Goal: Task Accomplishment & Management: Use online tool/utility

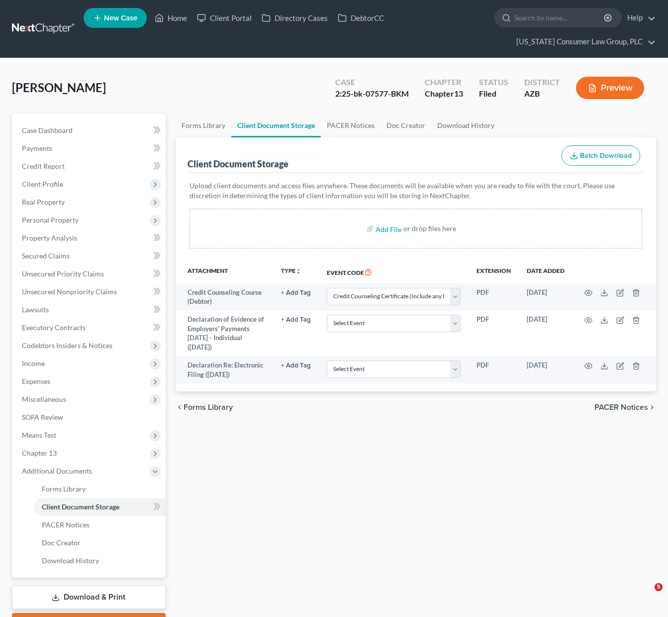
select select "14"
click at [162, 21] on icon at bounding box center [159, 18] width 9 height 12
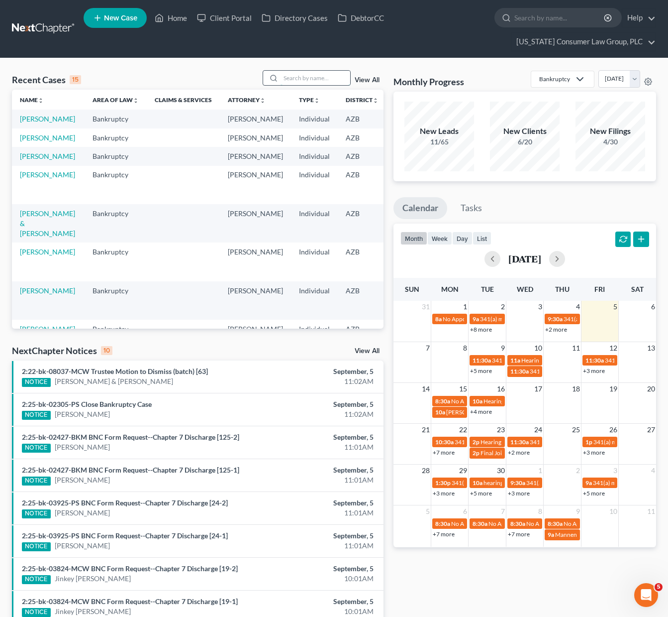
click at [302, 72] on input "search" at bounding box center [316, 78] width 70 height 14
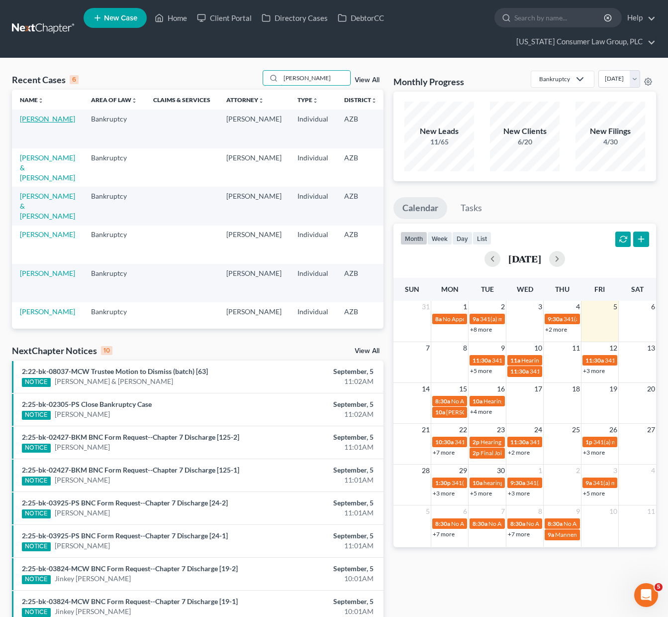
type input "tiffany"
click at [42, 121] on link "[PERSON_NAME]" at bounding box center [47, 118] width 55 height 8
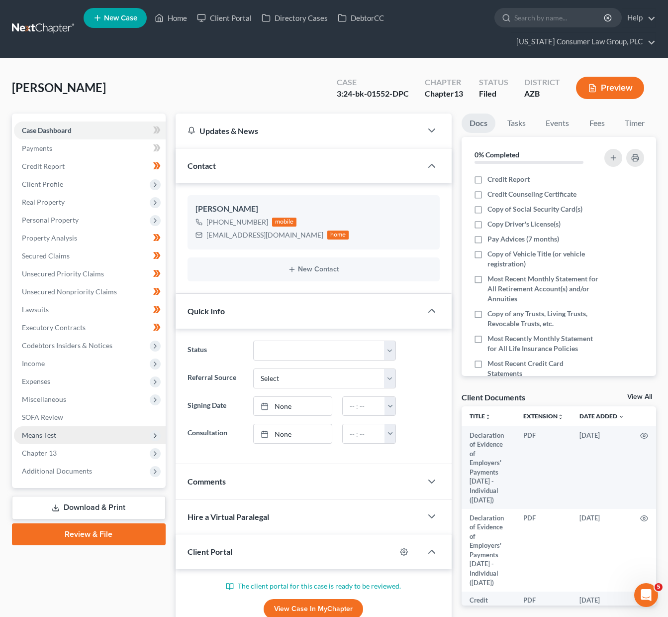
click at [50, 435] on span "Means Test" at bounding box center [39, 434] width 34 height 8
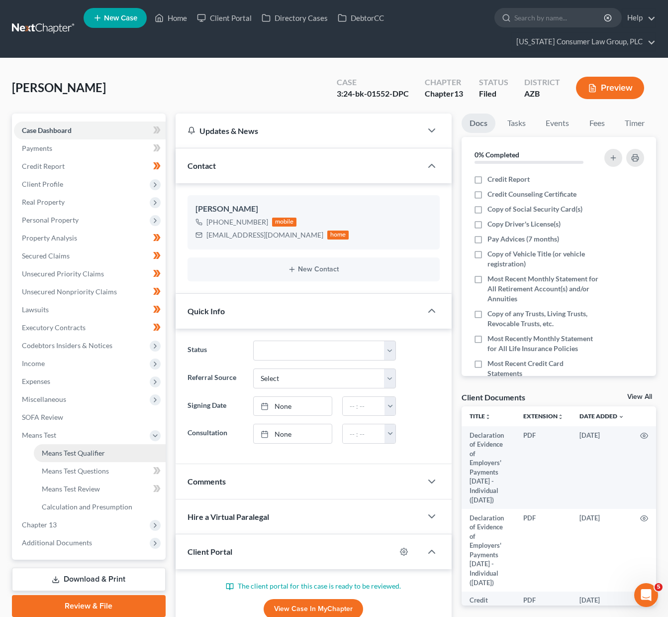
click at [59, 450] on span "Means Test Qualifier" at bounding box center [73, 452] width 63 height 8
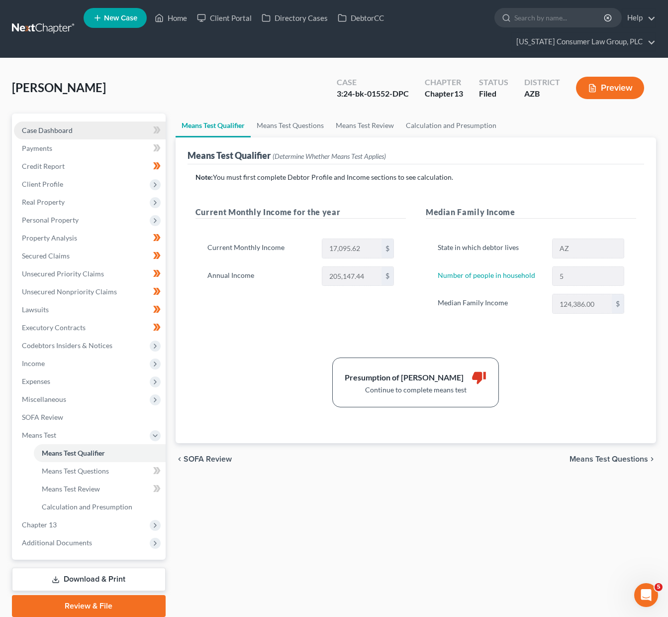
click at [78, 126] on link "Case Dashboard" at bounding box center [90, 130] width 152 height 18
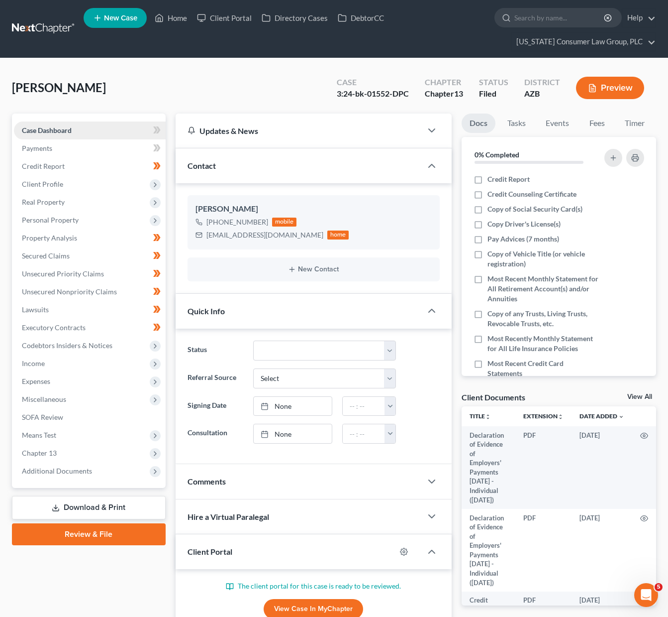
click at [130, 128] on link "Case Dashboard" at bounding box center [90, 130] width 152 height 18
click at [181, 20] on link "Home" at bounding box center [171, 18] width 42 height 18
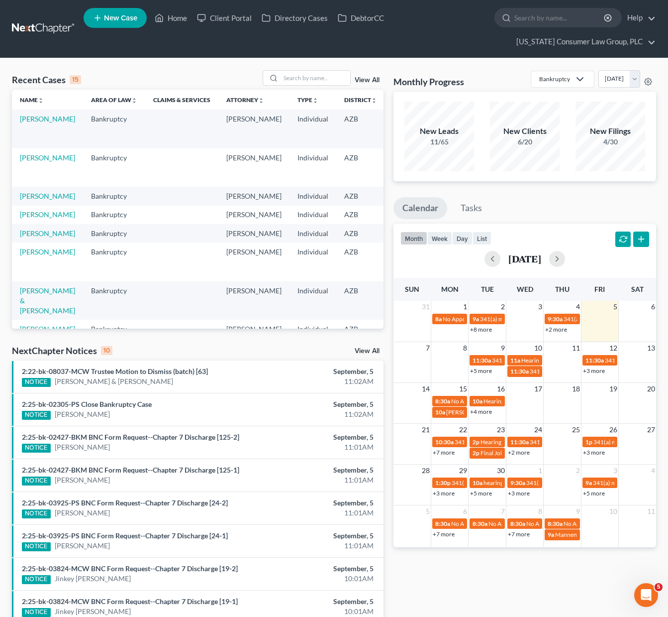
click at [370, 78] on link "View All" at bounding box center [367, 80] width 25 height 7
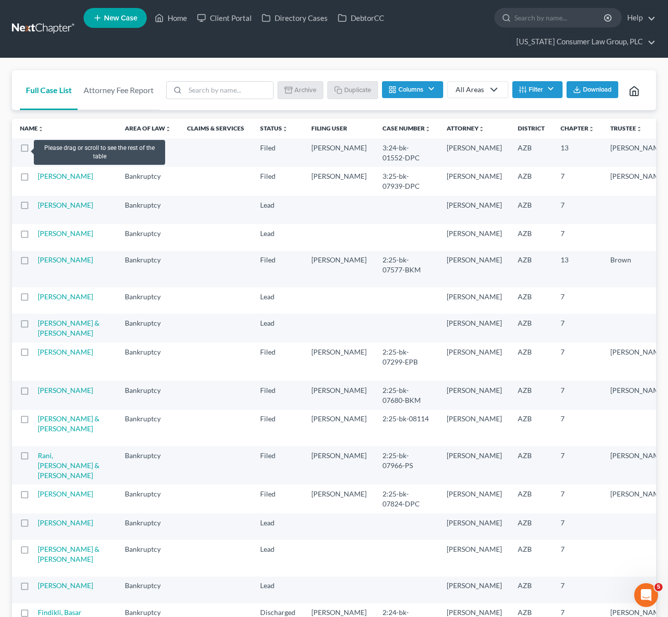
click at [34, 150] on label at bounding box center [34, 150] width 0 height 0
click at [38, 148] on input "checkbox" at bounding box center [41, 146] width 6 height 6
checkbox input "true"
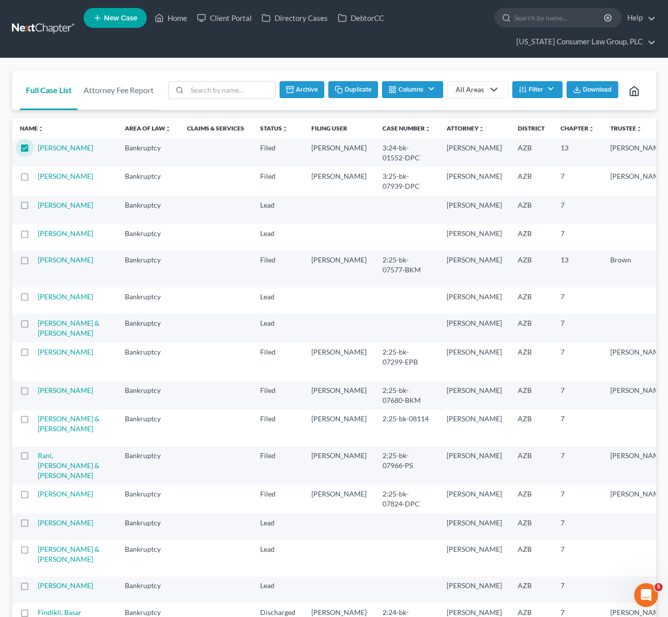
click at [352, 88] on button "Duplicate" at bounding box center [353, 89] width 50 height 17
click at [183, 15] on link "Home" at bounding box center [171, 18] width 42 height 18
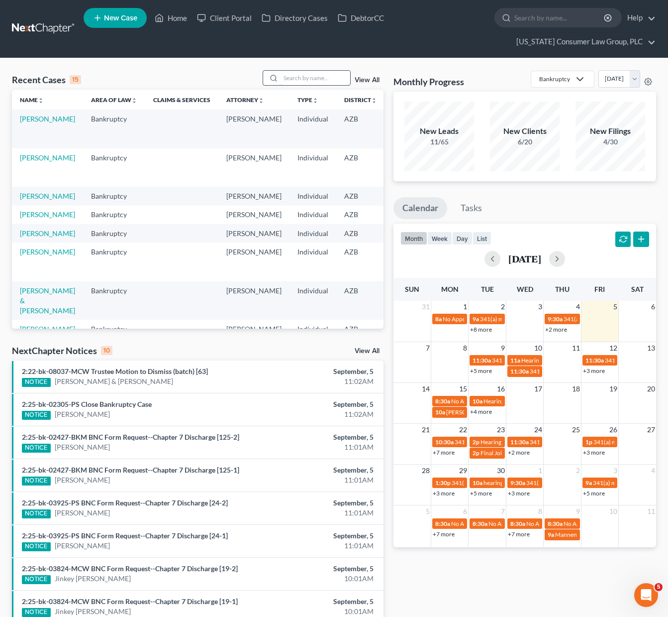
click at [297, 77] on input "search" at bounding box center [316, 78] width 70 height 14
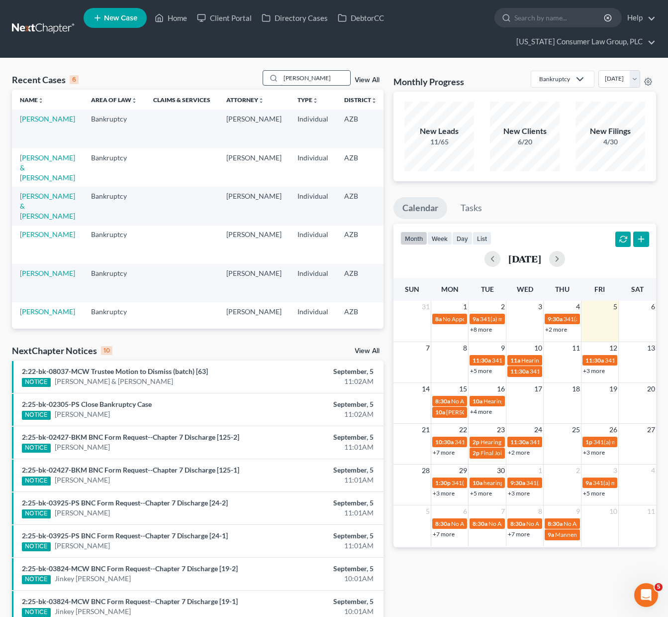
type input "tiffany"
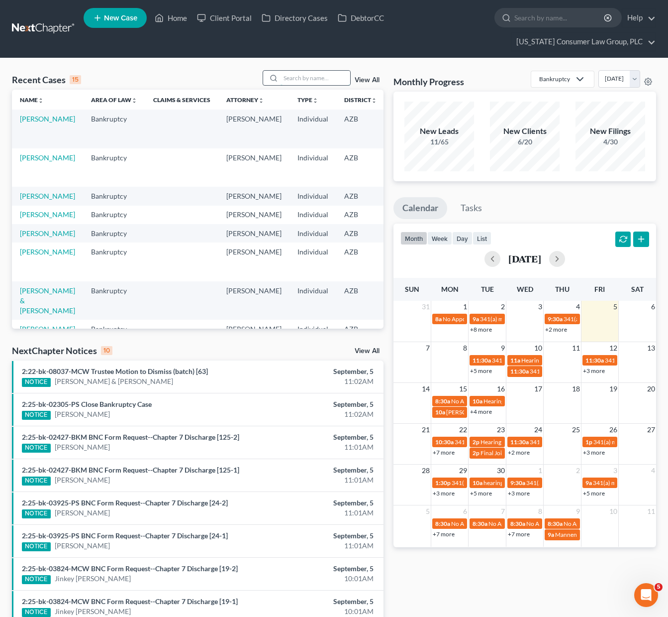
click at [299, 76] on input "search" at bounding box center [316, 78] width 70 height 14
type input "tiffany"
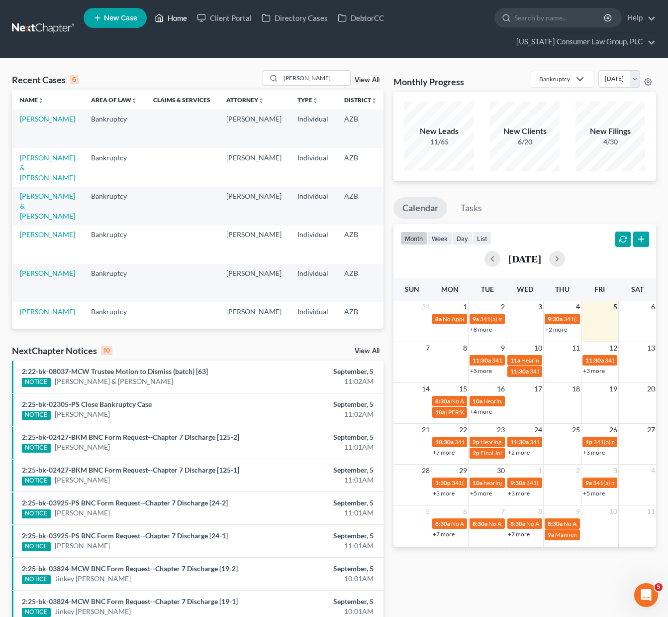
click at [166, 15] on link "Home" at bounding box center [171, 18] width 42 height 18
click at [170, 14] on link "Home" at bounding box center [171, 18] width 42 height 18
click at [179, 16] on link "Home" at bounding box center [171, 18] width 42 height 18
click at [22, 17] on nav "Home New Case Client Portal Directory Cases DebtorCC Arizona Consumer Law Group…" at bounding box center [334, 29] width 668 height 58
click at [29, 24] on link at bounding box center [44, 29] width 64 height 18
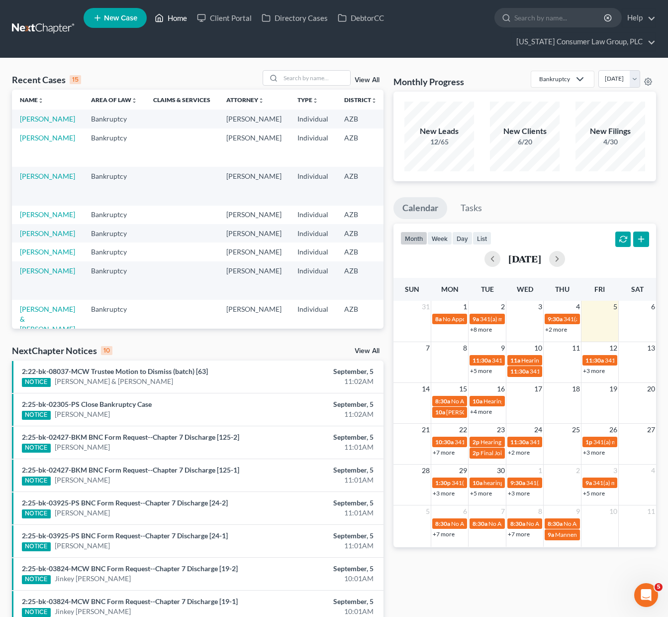
click at [178, 15] on link "Home" at bounding box center [171, 18] width 42 height 18
click at [366, 76] on div "View All" at bounding box center [323, 77] width 121 height 15
click at [366, 78] on link "View All" at bounding box center [367, 80] width 25 height 7
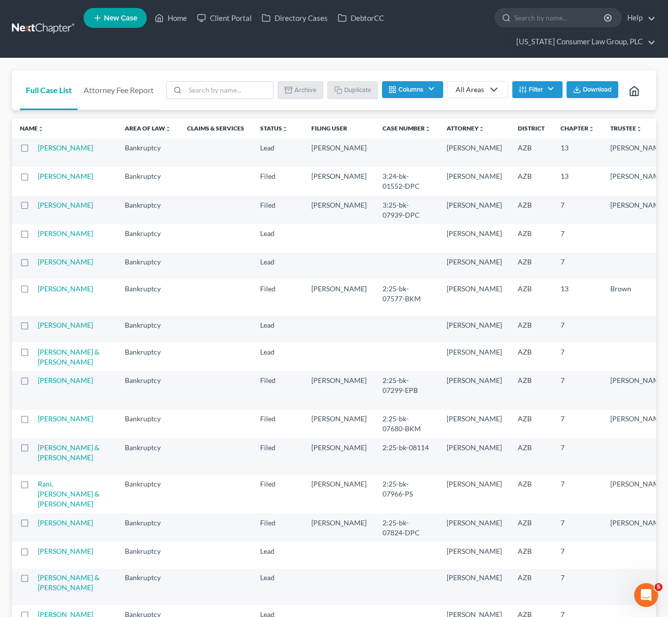
click at [34, 150] on label at bounding box center [34, 150] width 0 height 0
click at [38, 146] on input "checkbox" at bounding box center [41, 146] width 6 height 6
click at [348, 87] on button "Duplicate" at bounding box center [353, 89] width 50 height 17
checkbox input "false"
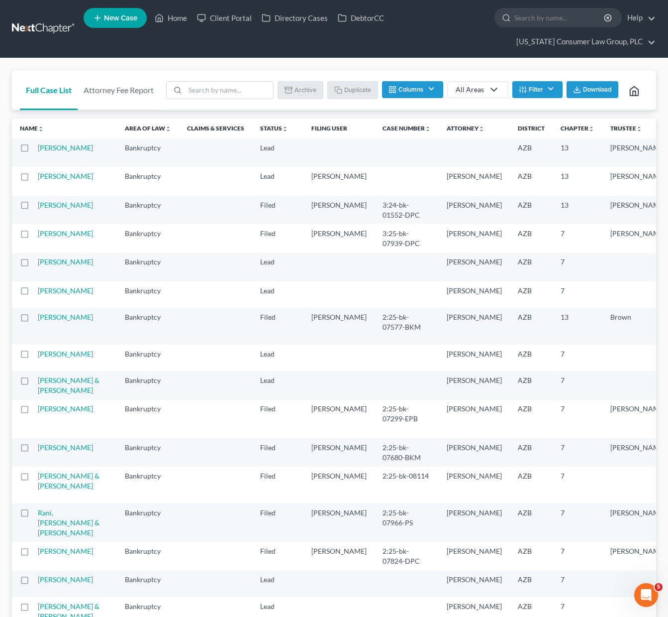
click at [34, 150] on label at bounding box center [34, 150] width 0 height 0
click at [38, 145] on input "checkbox" at bounding box center [41, 146] width 6 height 6
checkbox input "true"
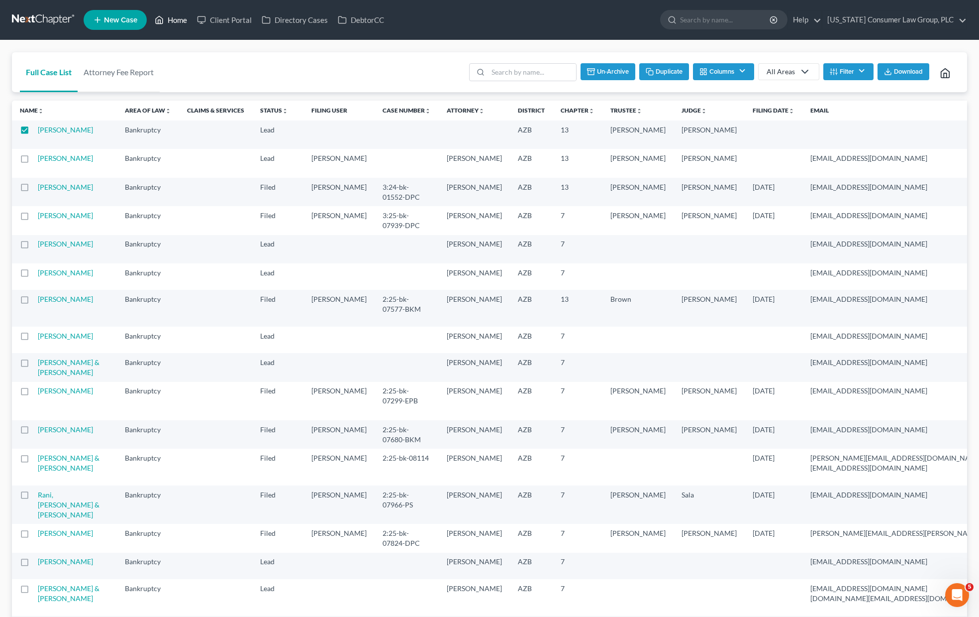
click at [173, 20] on link "Home" at bounding box center [171, 20] width 42 height 18
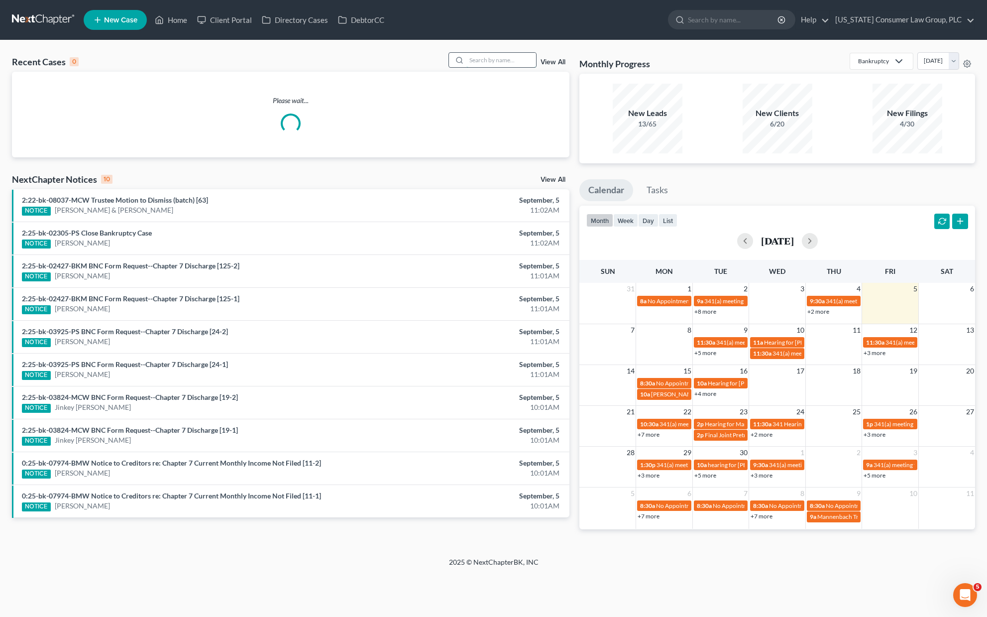
click at [503, 53] on input "search" at bounding box center [501, 60] width 70 height 14
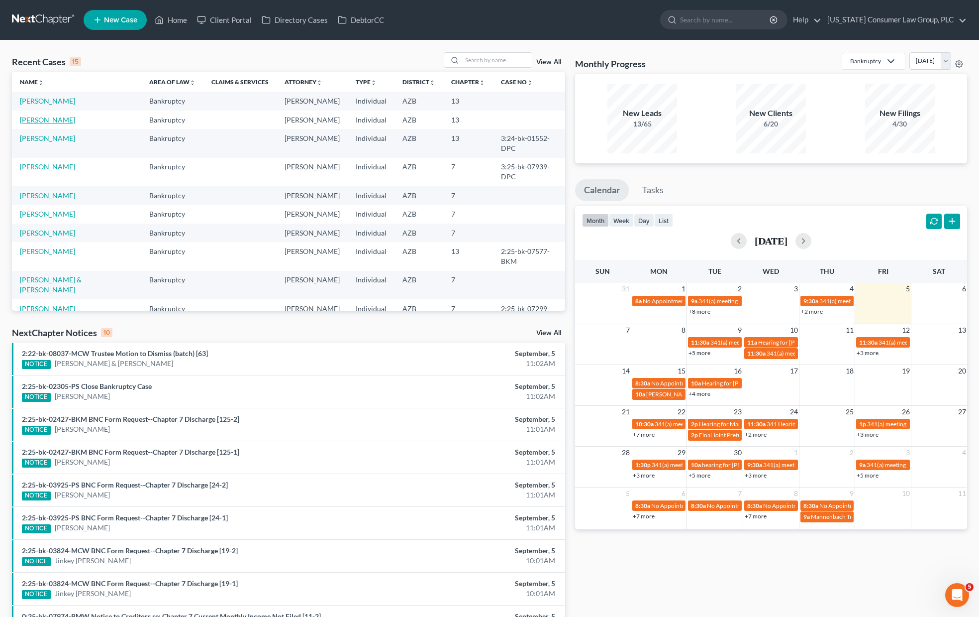
click at [63, 120] on link "[PERSON_NAME]" at bounding box center [47, 119] width 55 height 8
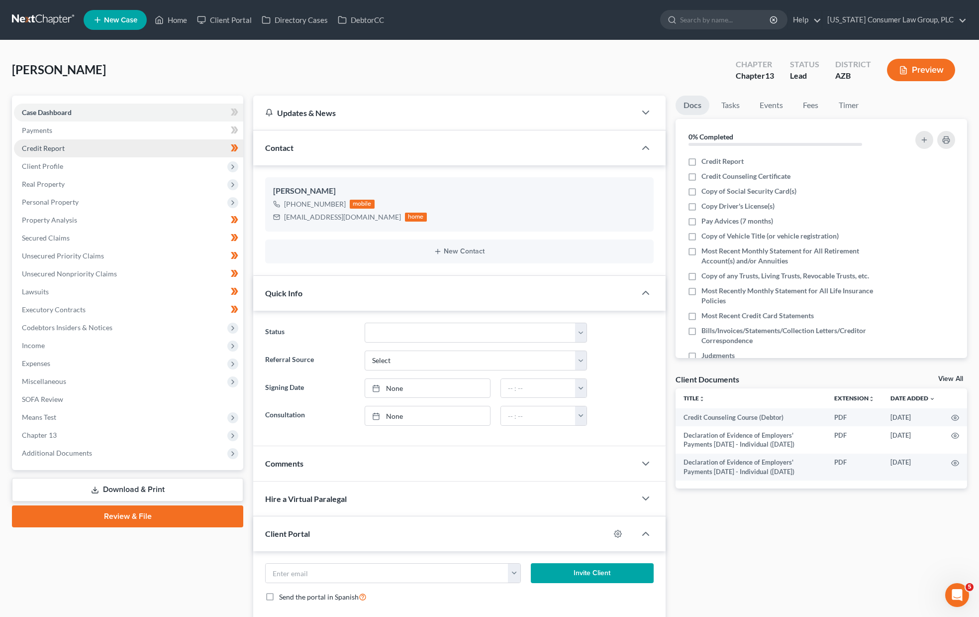
click at [51, 147] on span "Credit Report" at bounding box center [43, 148] width 43 height 8
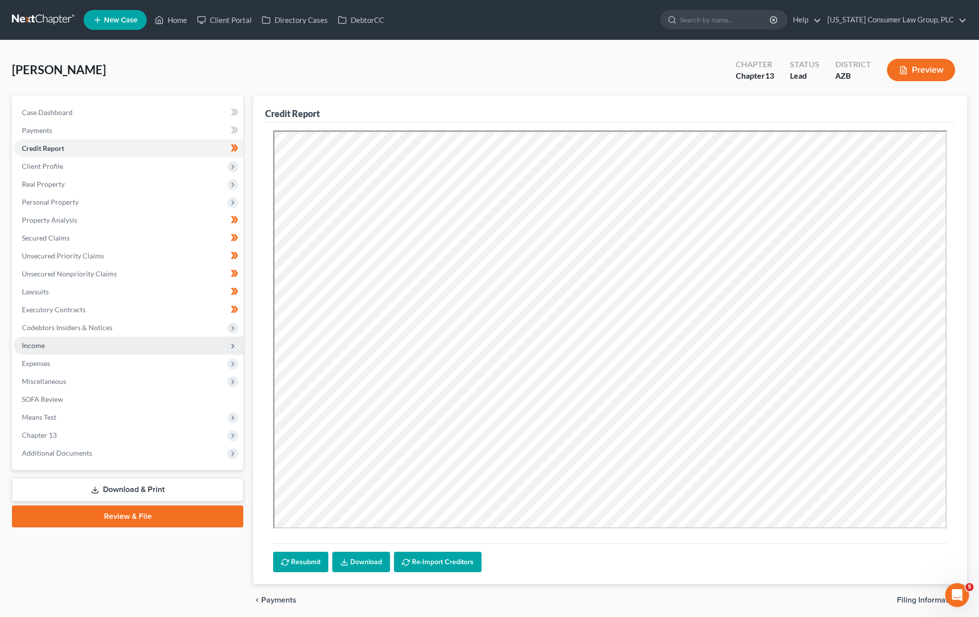
click at [34, 338] on span "Income" at bounding box center [128, 345] width 229 height 18
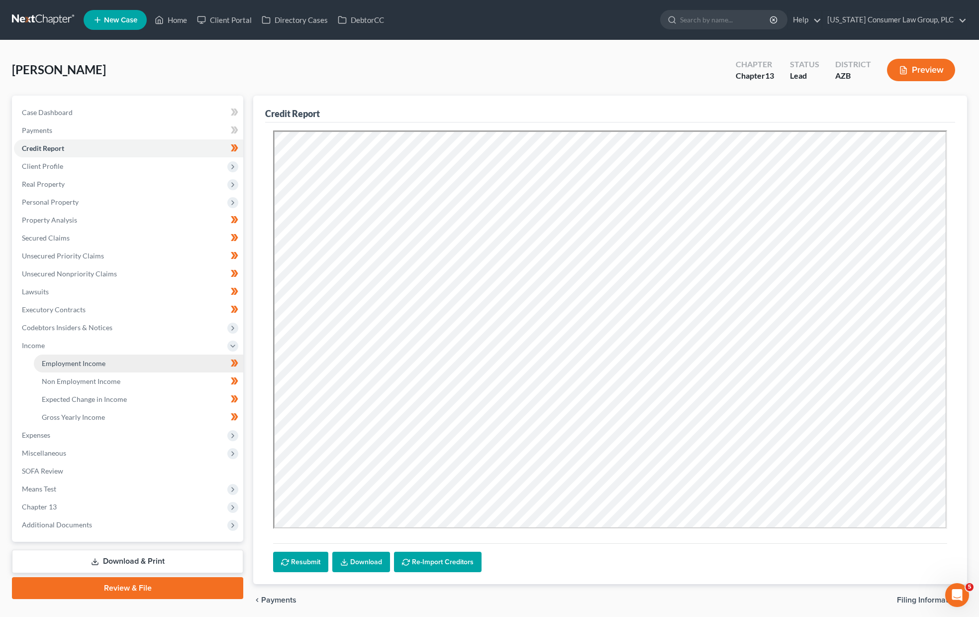
click at [70, 366] on span "Employment Income" at bounding box center [74, 363] width 64 height 8
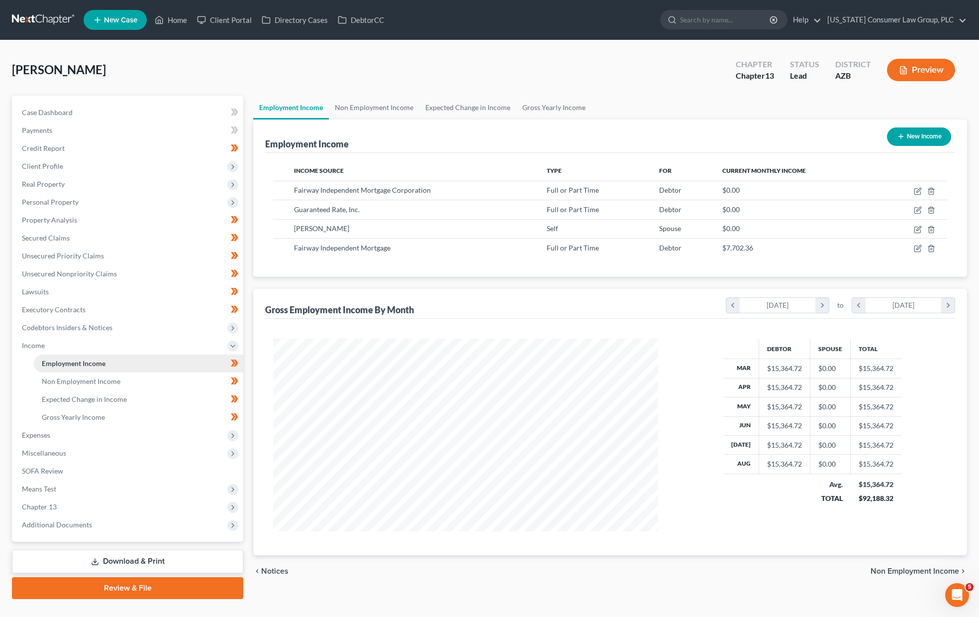
scroll to position [193, 405]
click at [54, 482] on span "Means Test" at bounding box center [128, 489] width 229 height 18
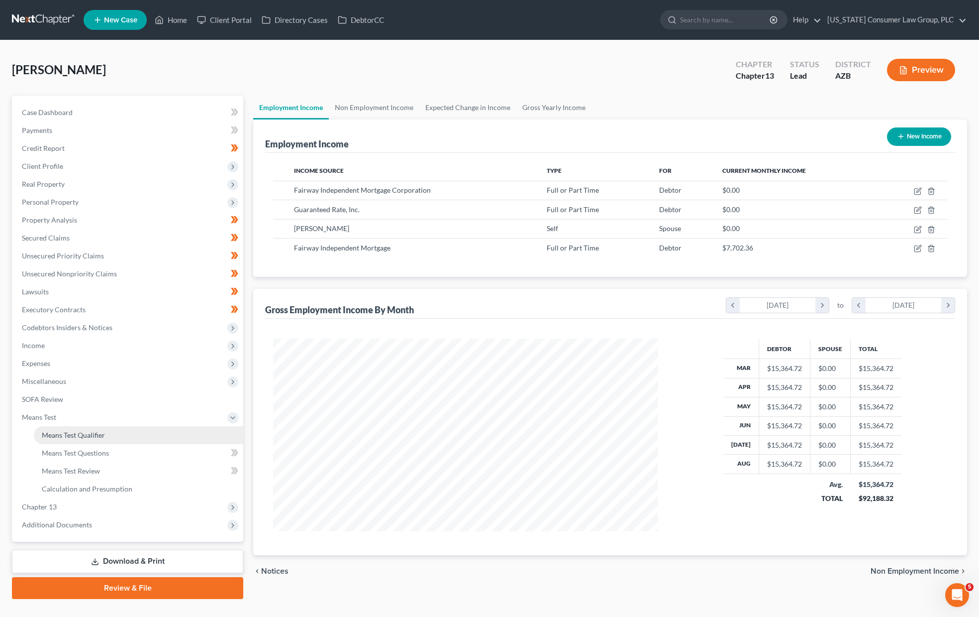
click at [86, 435] on span "Means Test Qualifier" at bounding box center [73, 434] width 63 height 8
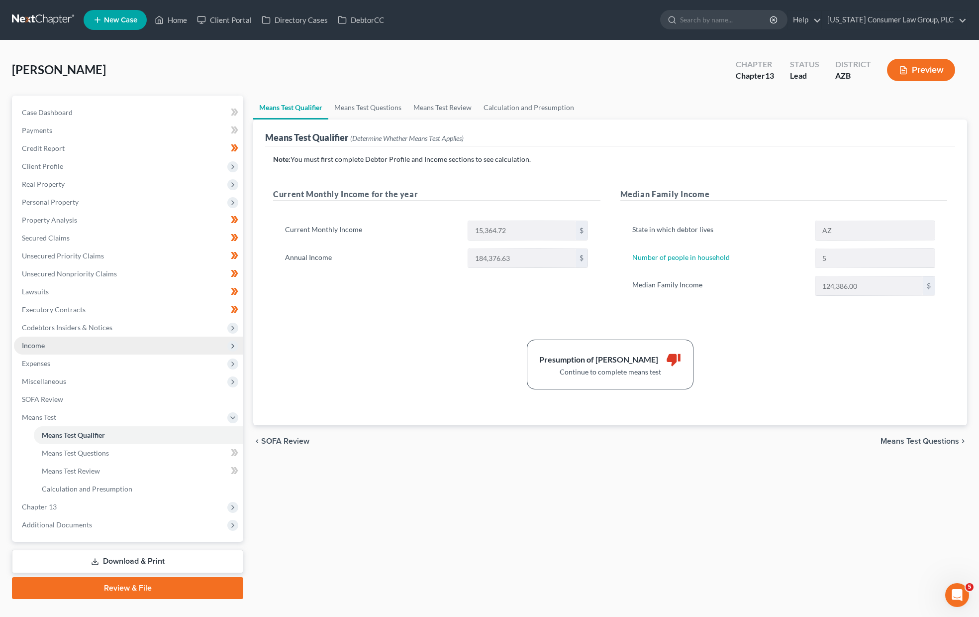
click at [67, 344] on span "Income" at bounding box center [128, 345] width 229 height 18
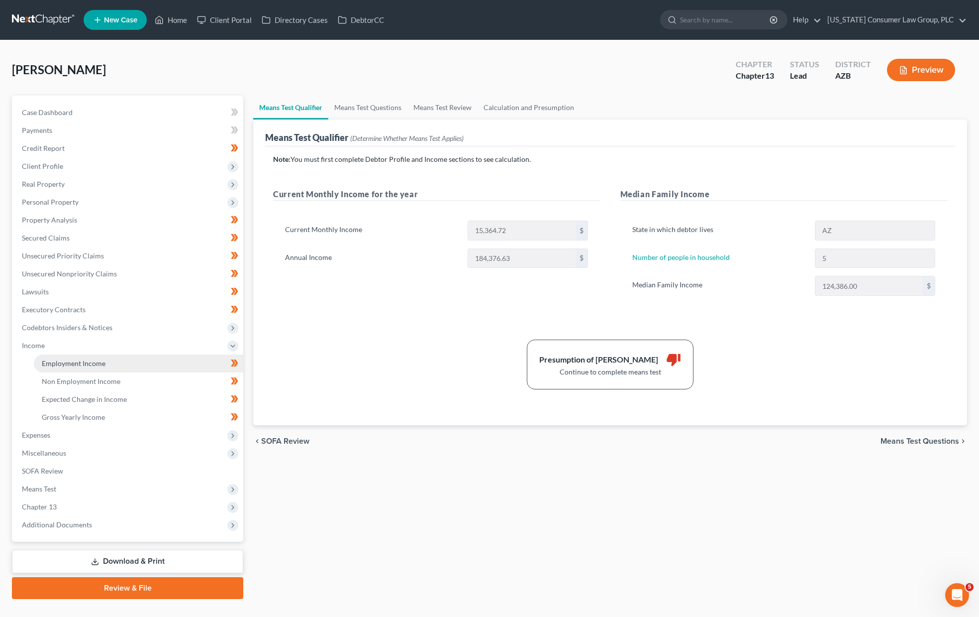
click at [84, 362] on span "Employment Income" at bounding box center [74, 363] width 64 height 8
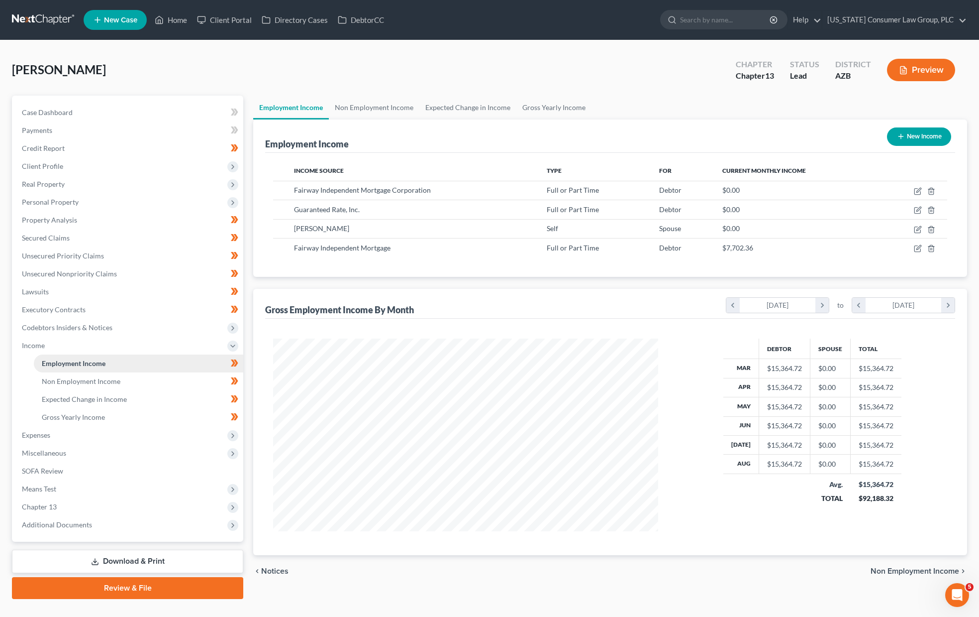
scroll to position [193, 405]
click at [675, 189] on polyline "button" at bounding box center [932, 189] width 6 height 0
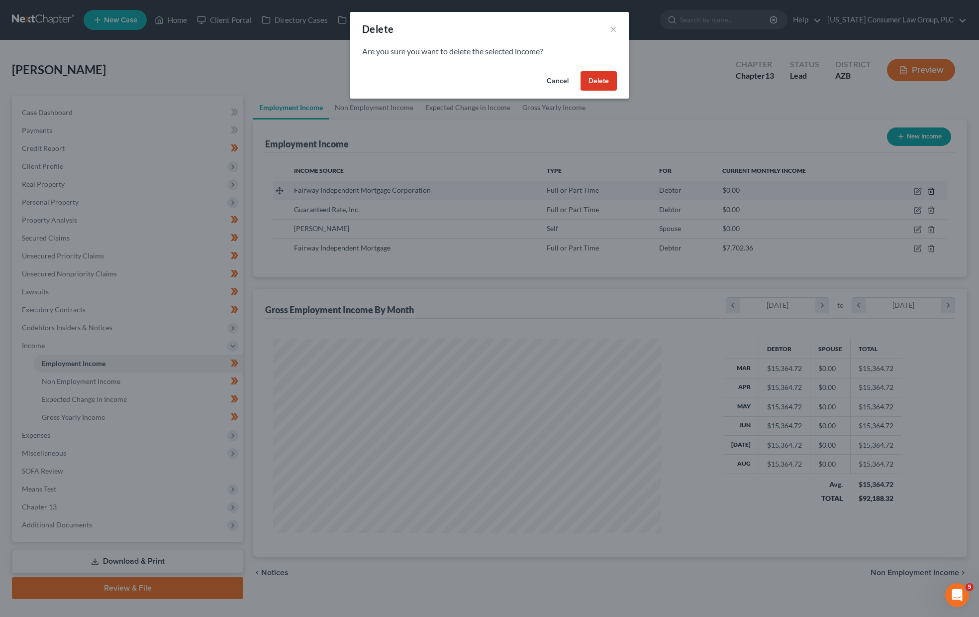
scroll to position [194, 409]
click at [600, 79] on button "Delete" at bounding box center [603, 81] width 36 height 20
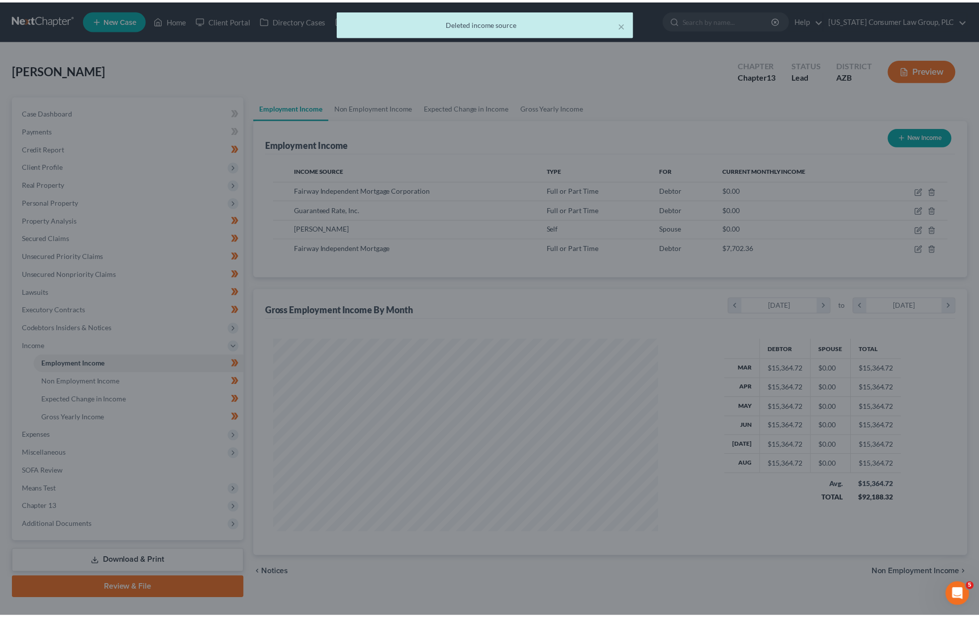
scroll to position [193, 405]
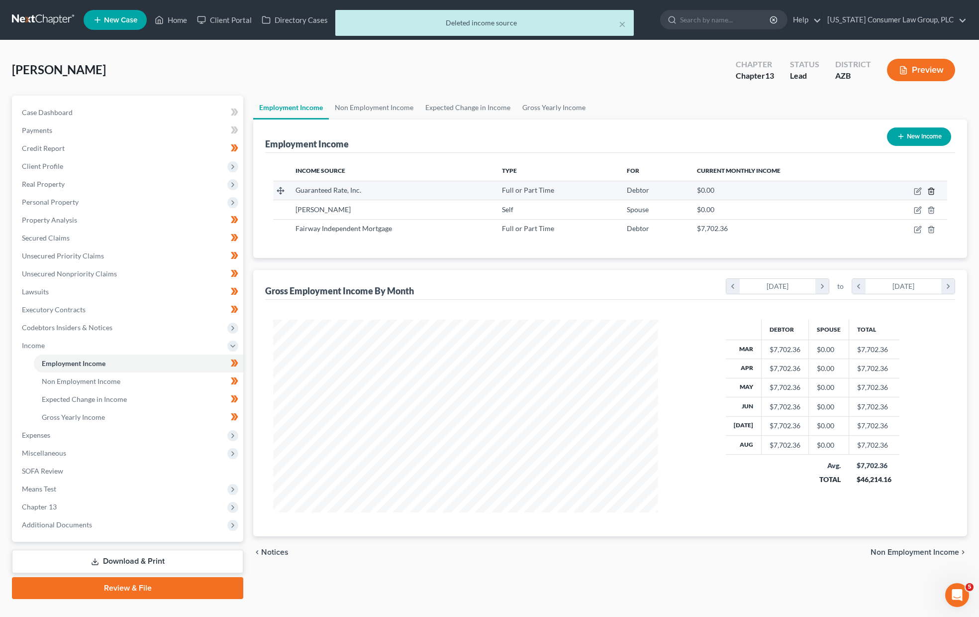
click at [675, 191] on icon "button" at bounding box center [932, 191] width 8 height 8
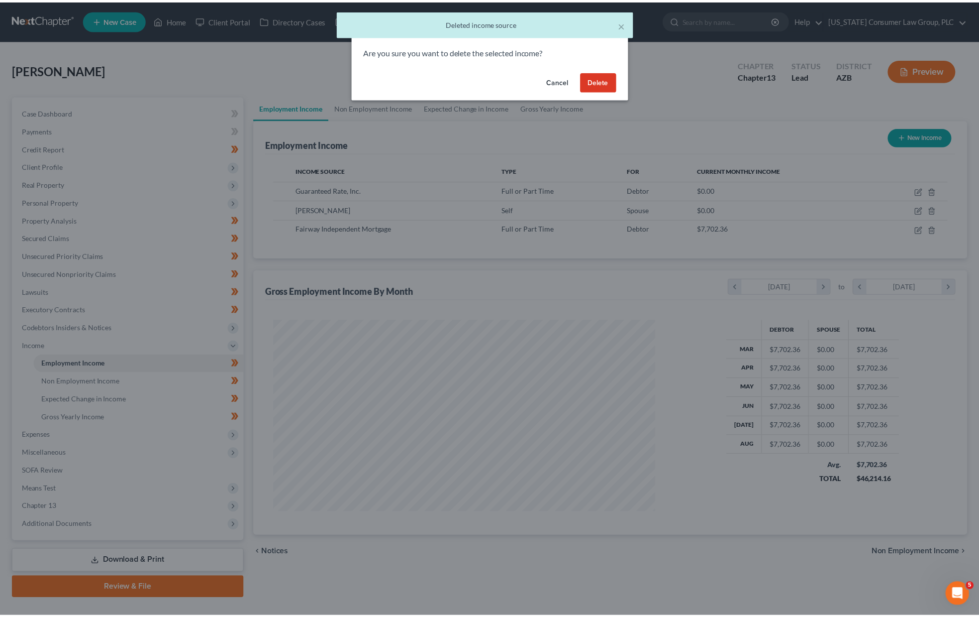
scroll to position [194, 409]
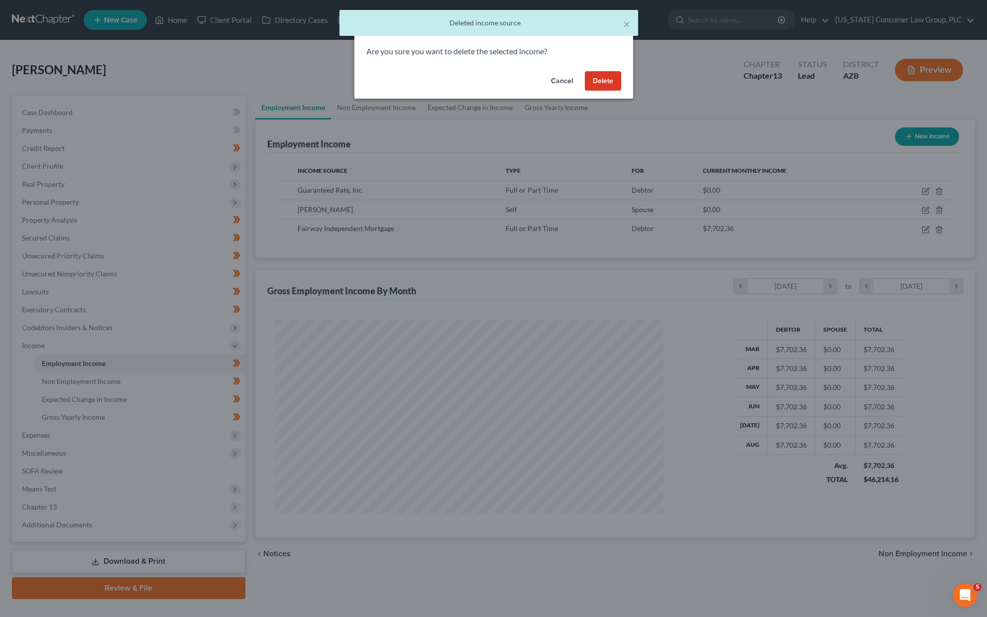
drag, startPoint x: 601, startPoint y: 73, endPoint x: 615, endPoint y: 79, distance: 15.6
click at [601, 73] on button "Delete" at bounding box center [603, 81] width 36 height 20
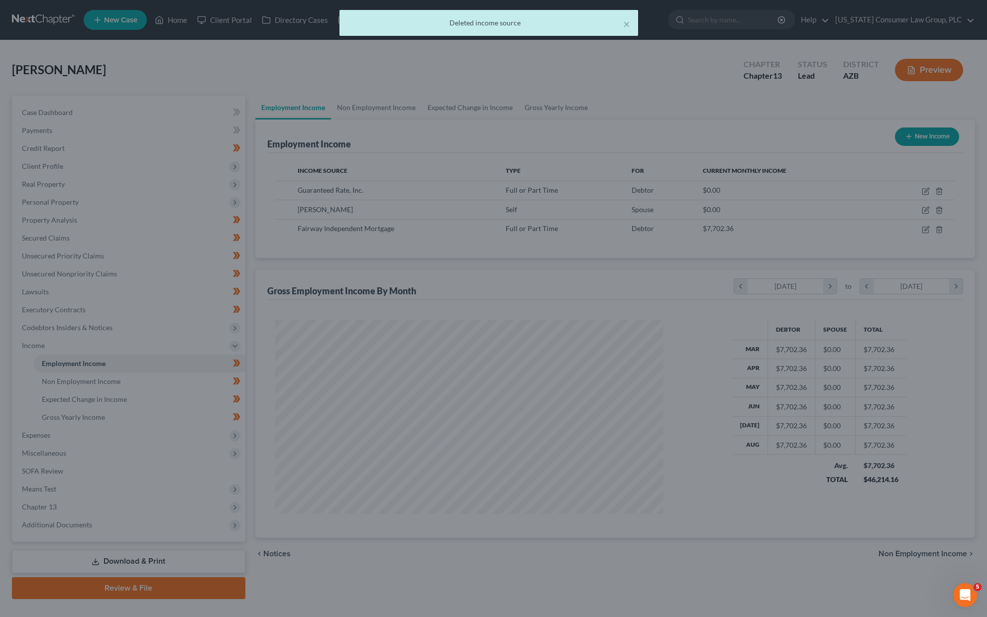
scroll to position [497472, 497260]
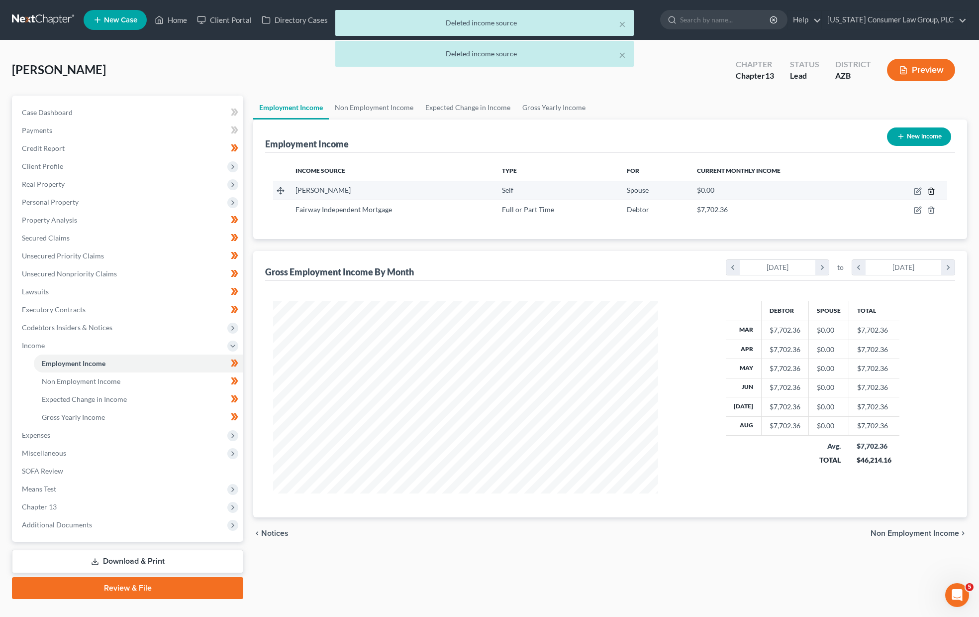
click at [675, 190] on icon "button" at bounding box center [932, 191] width 8 height 8
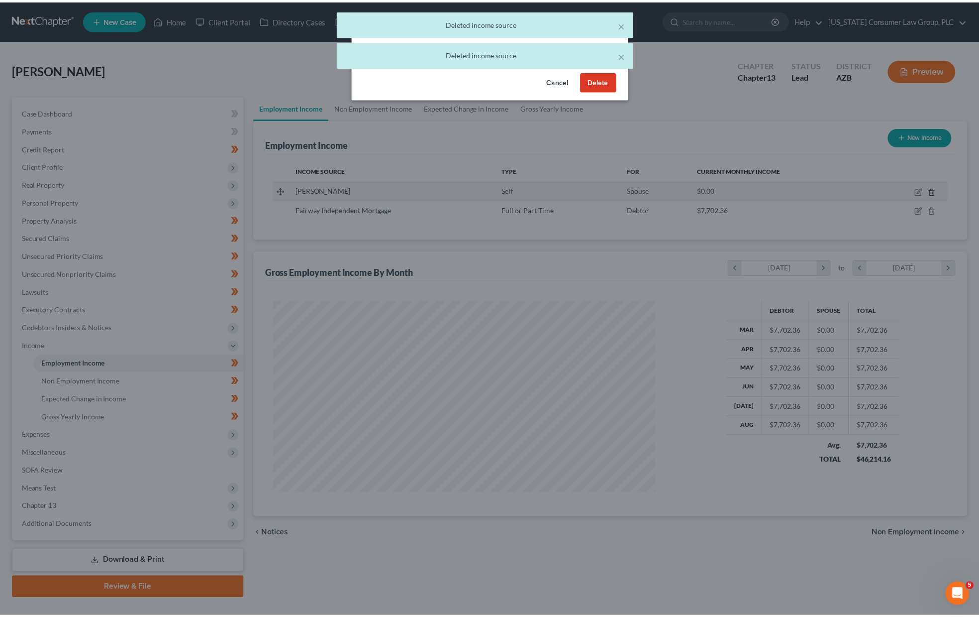
scroll to position [194, 409]
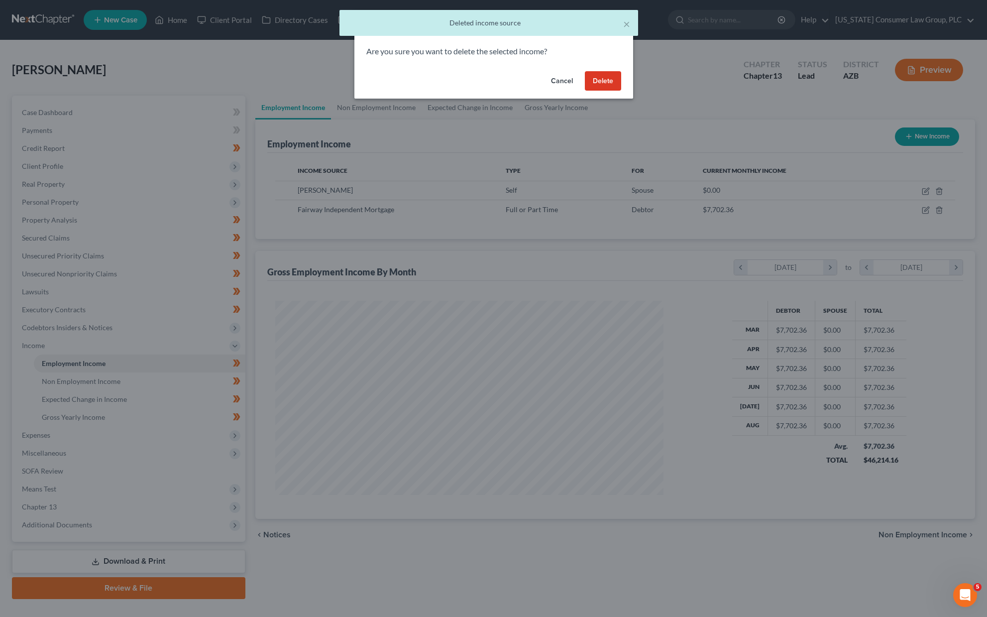
click at [589, 79] on button "Delete" at bounding box center [603, 81] width 36 height 20
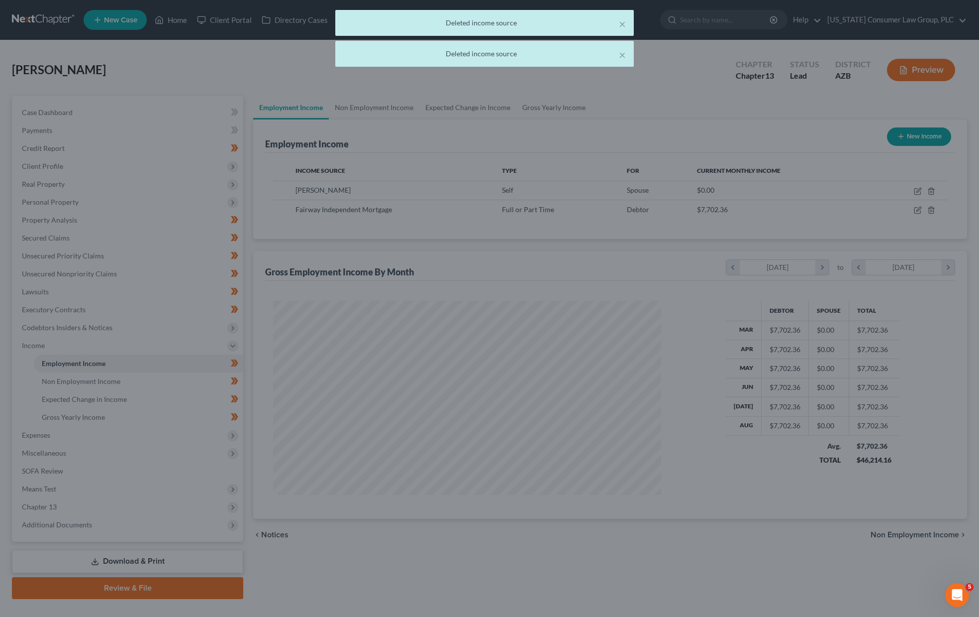
scroll to position [497472, 497260]
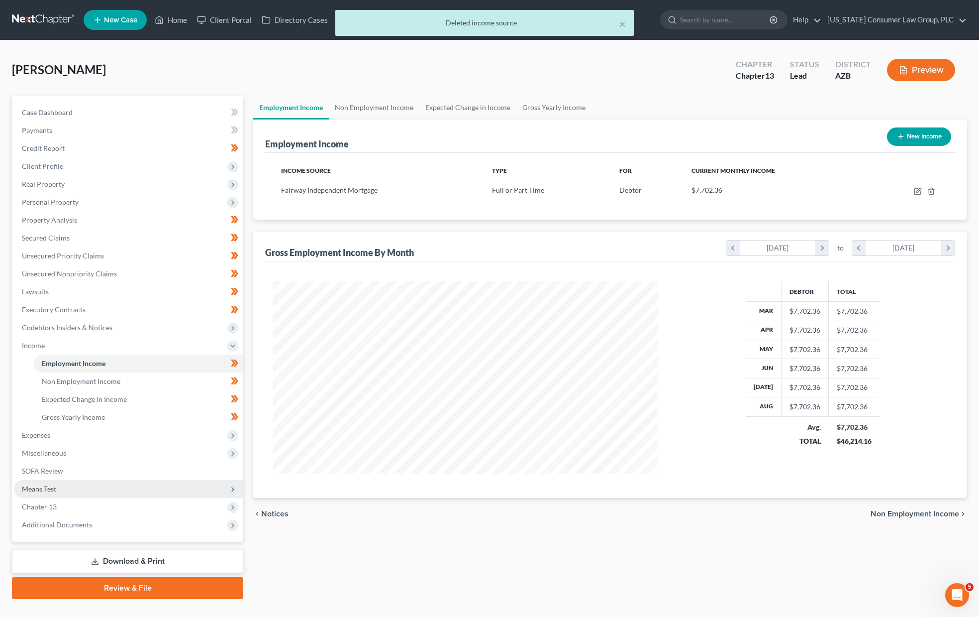
click at [58, 490] on span "Means Test" at bounding box center [128, 489] width 229 height 18
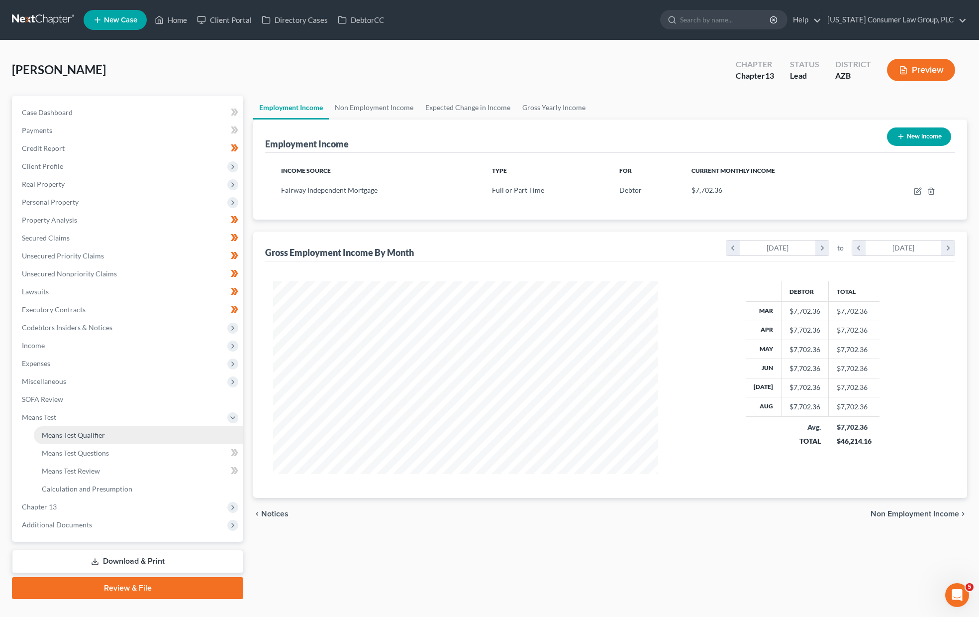
click at [80, 441] on link "Means Test Qualifier" at bounding box center [139, 435] width 210 height 18
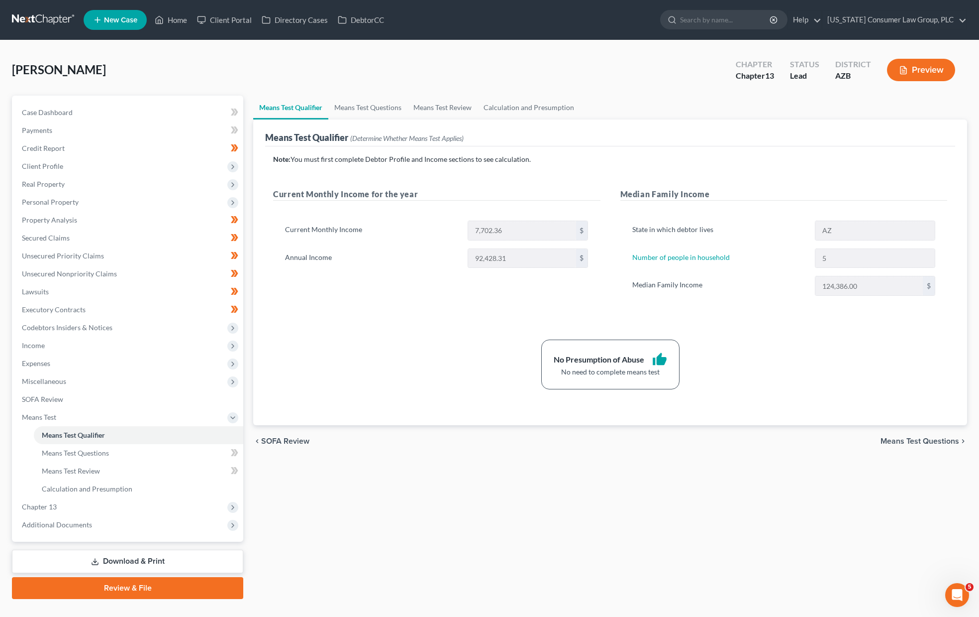
click at [675, 440] on span "Means Test Questions" at bounding box center [920, 441] width 79 height 8
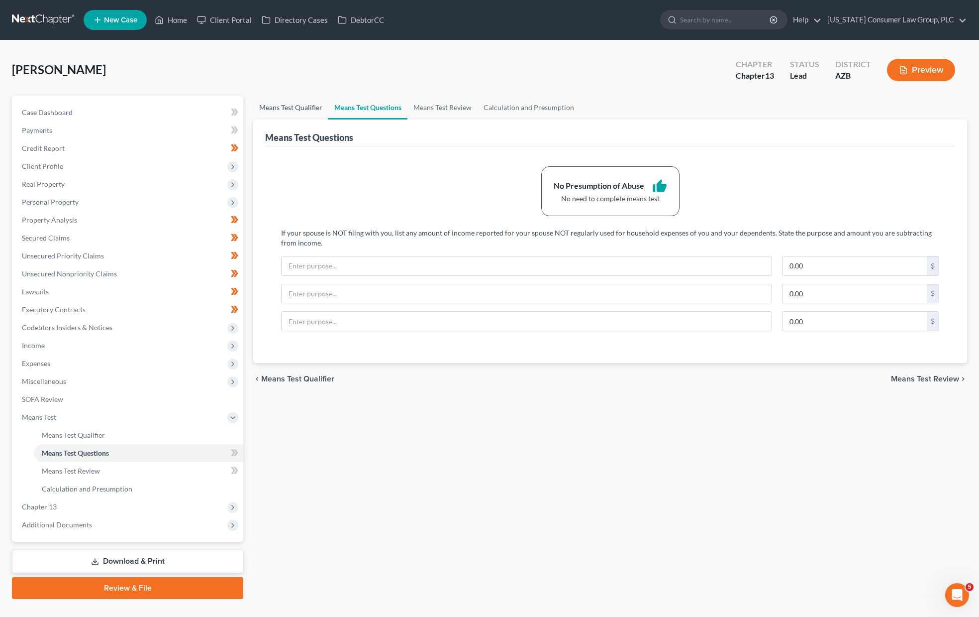
click at [288, 100] on link "Means Test Qualifier" at bounding box center [290, 108] width 75 height 24
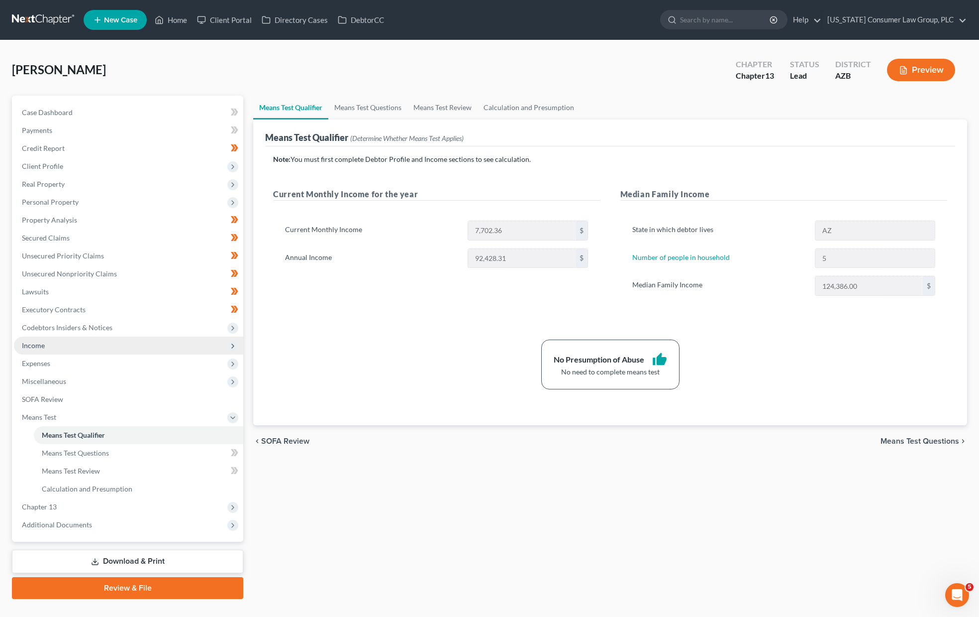
click at [67, 345] on span "Income" at bounding box center [128, 345] width 229 height 18
